Goal: Transaction & Acquisition: Purchase product/service

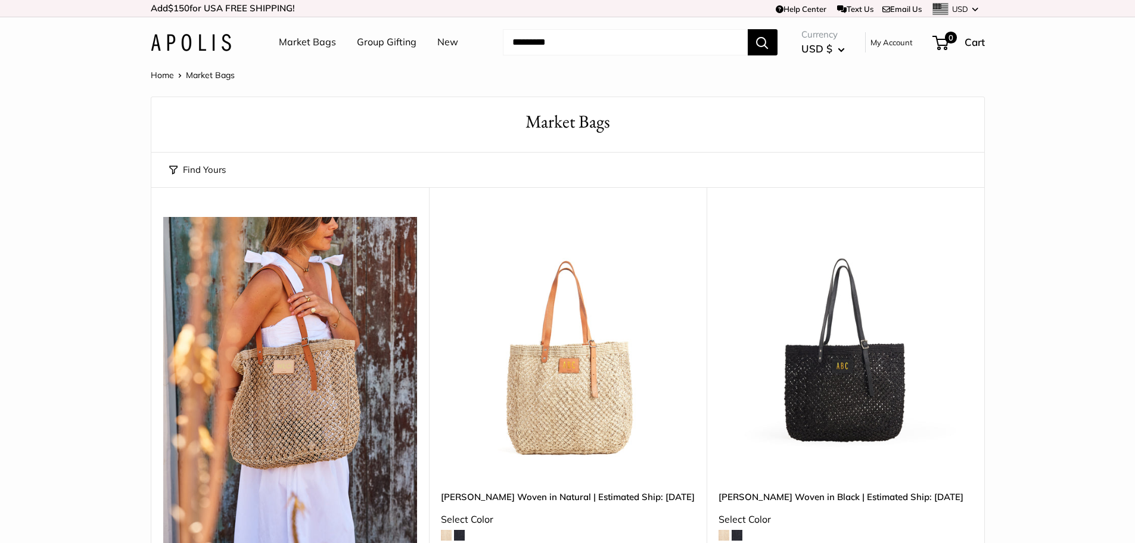
click at [311, 42] on link "Market Bags" at bounding box center [307, 42] width 57 height 18
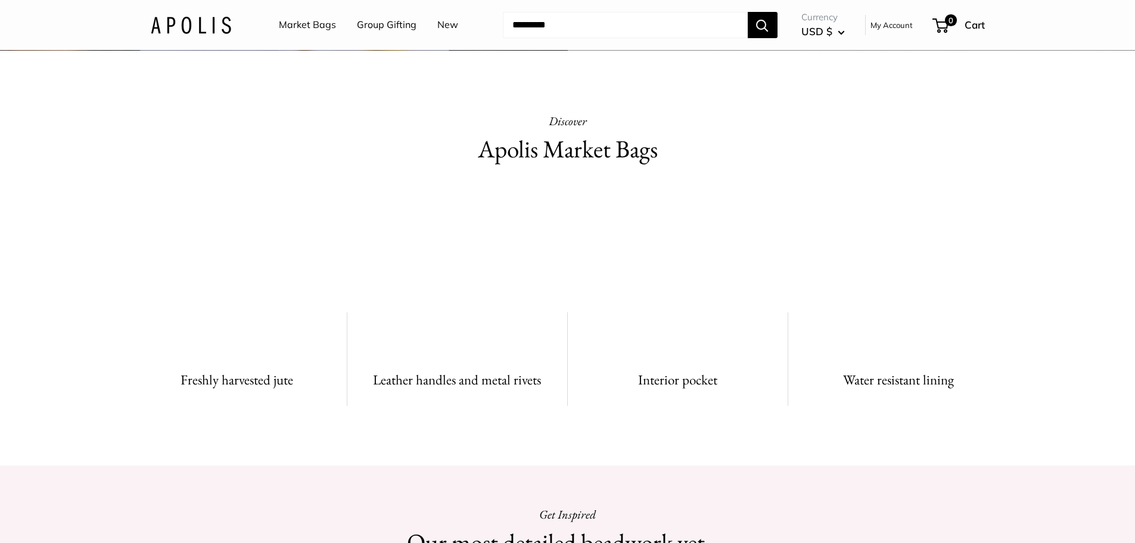
scroll to position [715, 0]
